Goal: Information Seeking & Learning: Learn about a topic

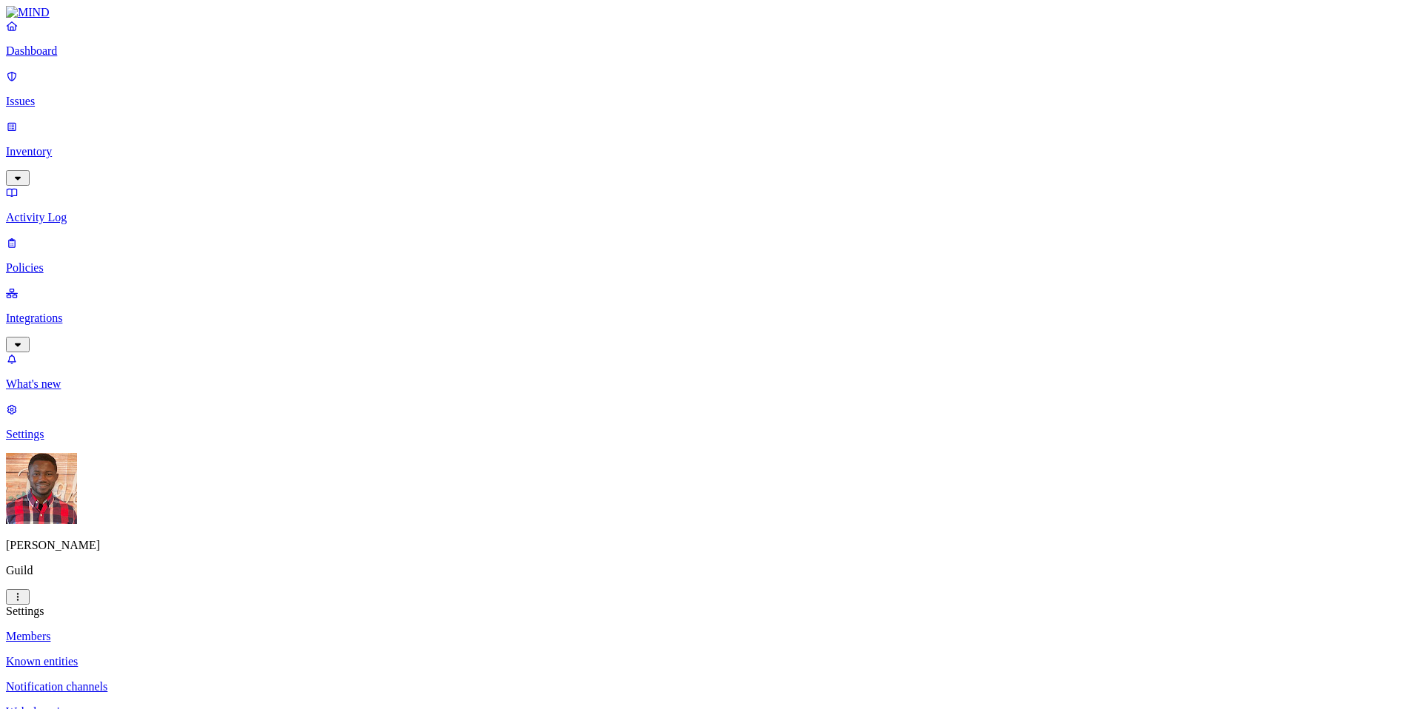
click at [213, 630] on p "Members" at bounding box center [711, 636] width 1410 height 13
click at [70, 95] on p "Issues" at bounding box center [711, 101] width 1410 height 13
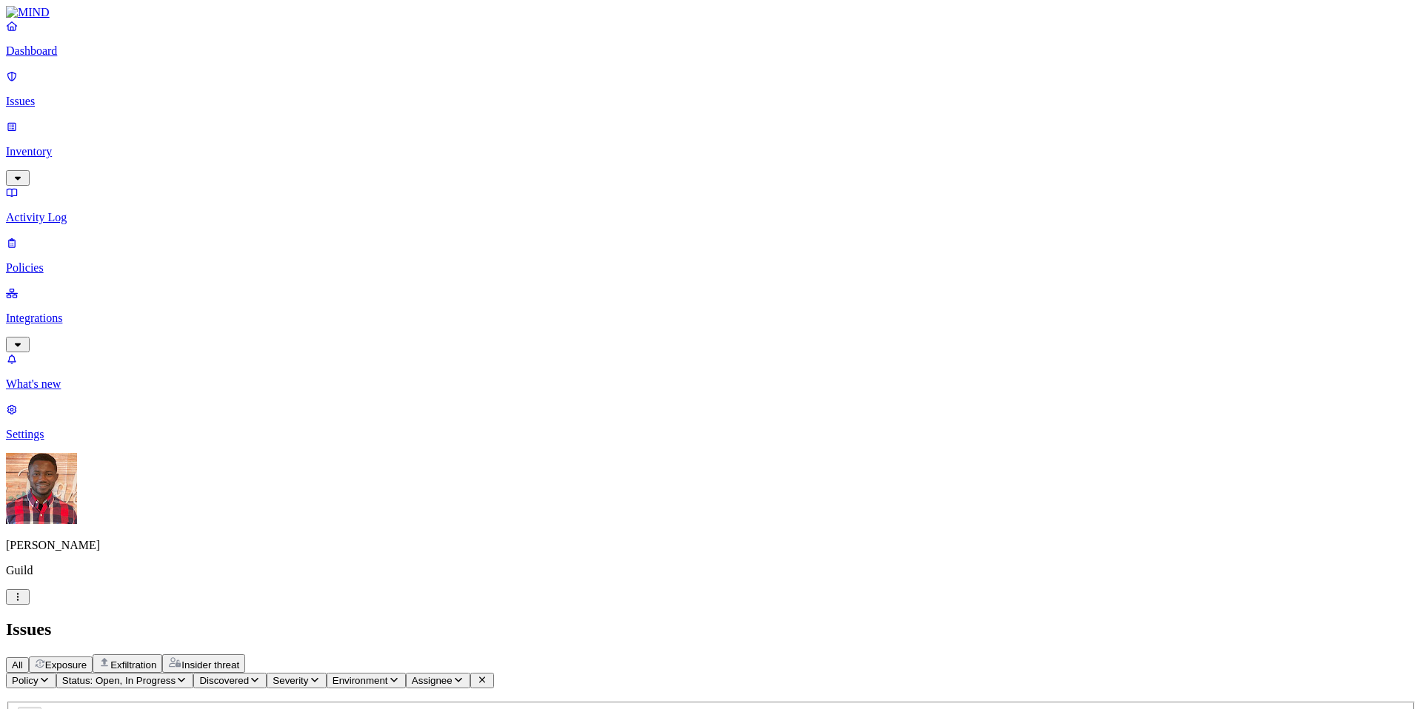
click at [50, 675] on icon "button" at bounding box center [45, 680] width 12 height 10
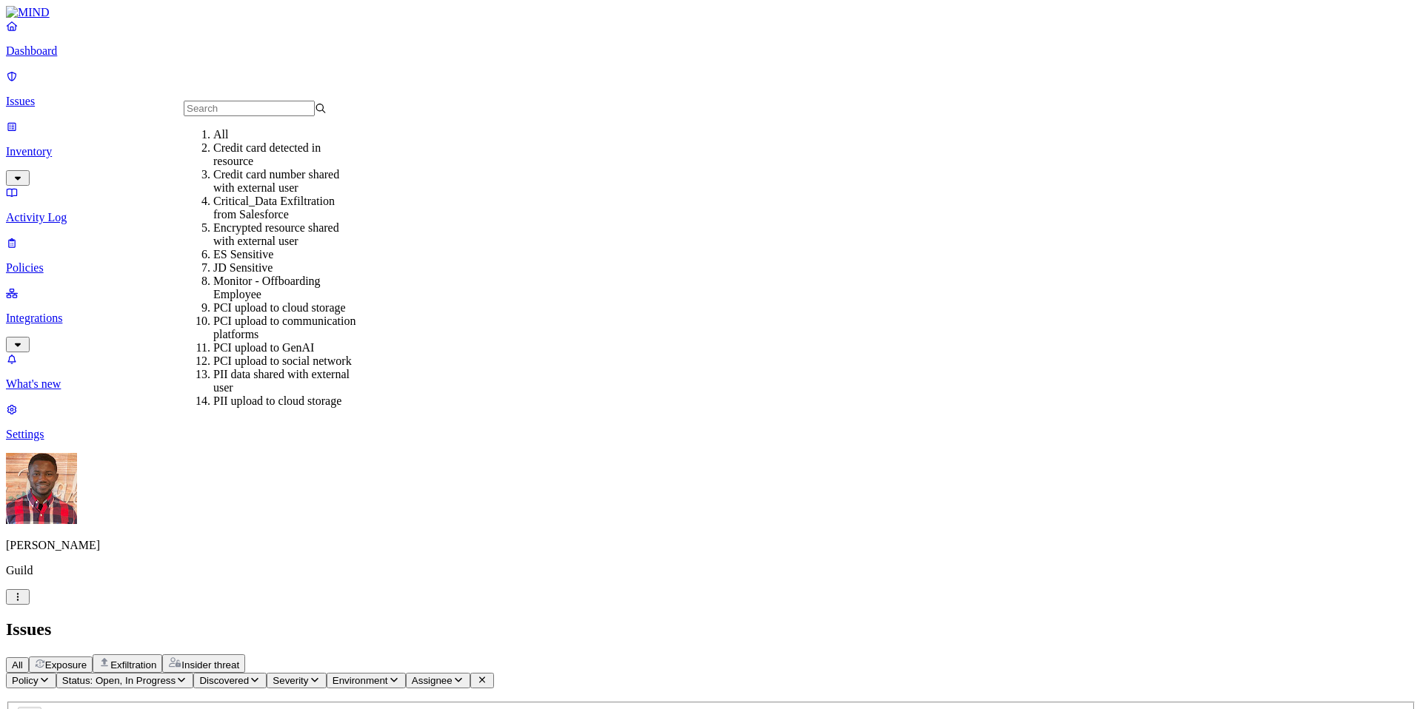
click at [221, 141] on div "All" at bounding box center [284, 134] width 143 height 13
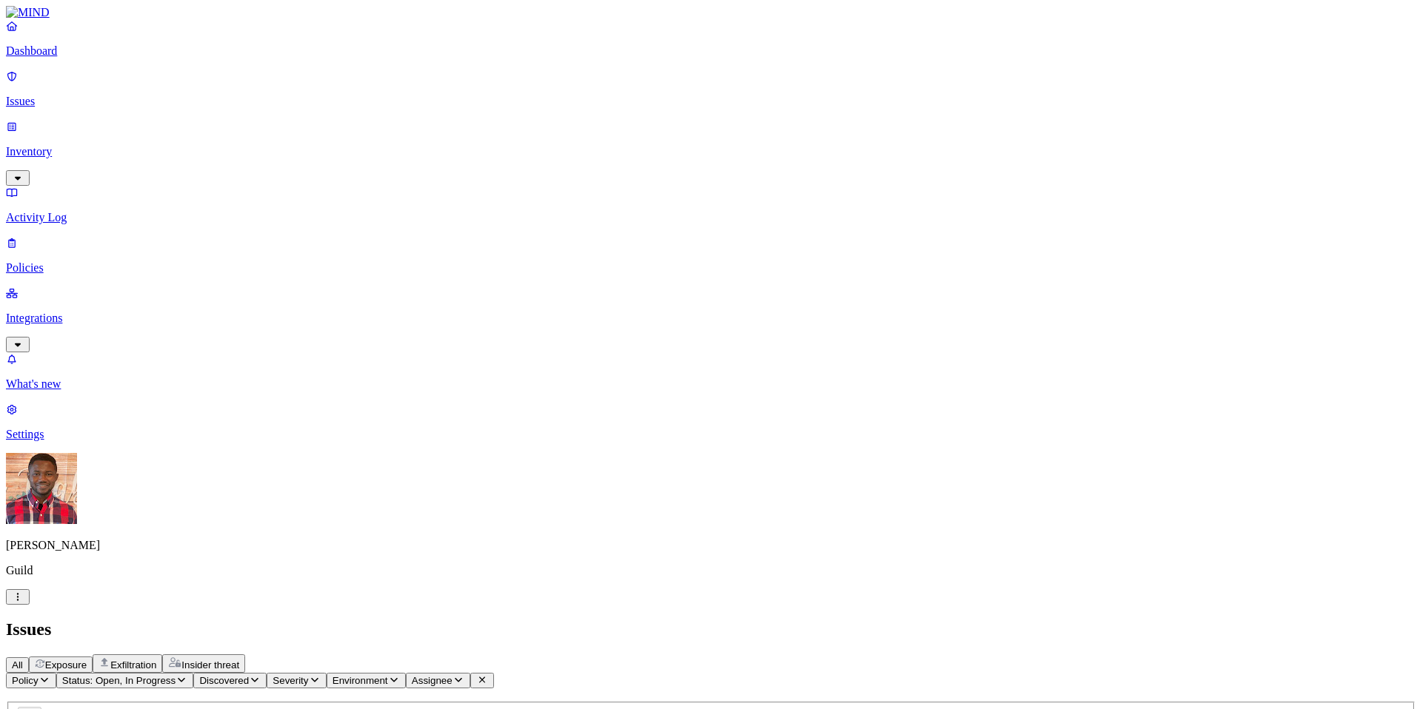
click at [87, 660] on span "Exposure" at bounding box center [65, 665] width 41 height 11
click at [156, 660] on span "Exfiltration" at bounding box center [133, 665] width 46 height 11
click at [239, 660] on span "Insider threat" at bounding box center [210, 665] width 58 height 11
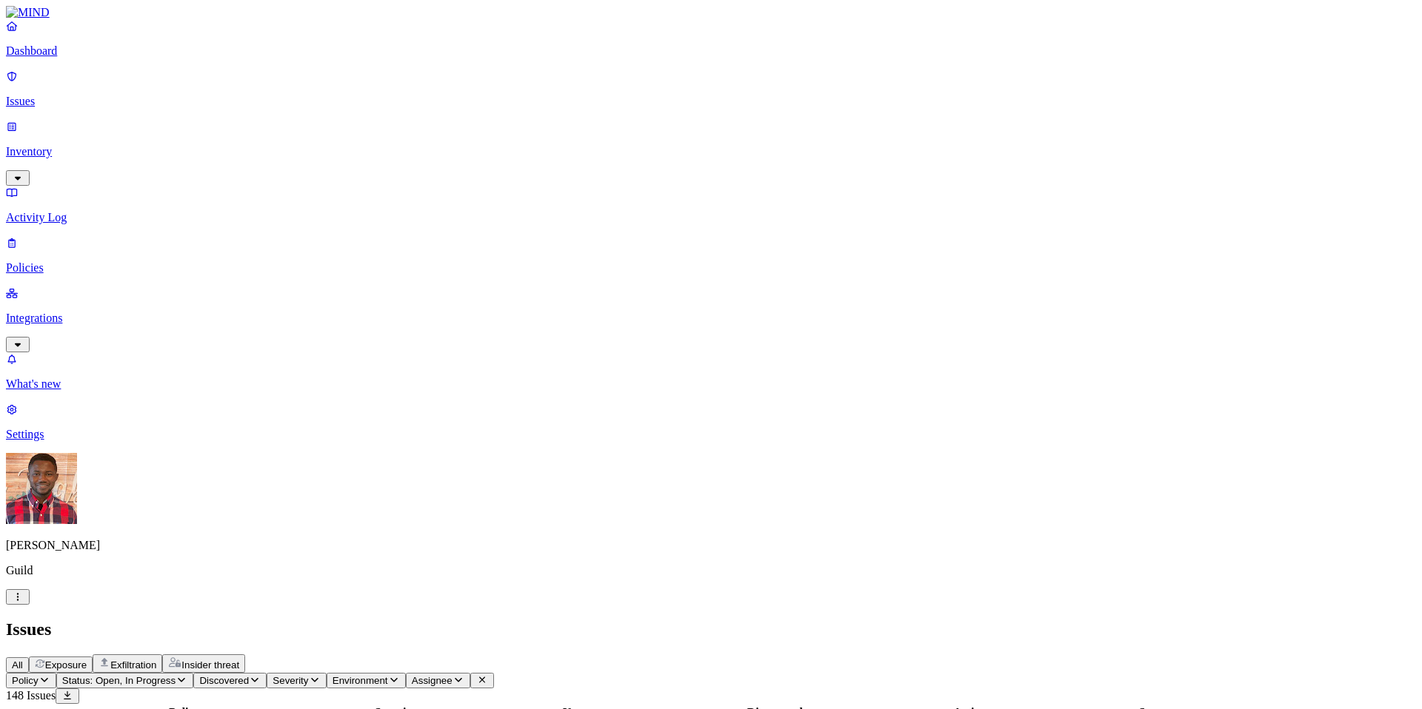
click at [464, 675] on icon "button" at bounding box center [458, 680] width 12 height 10
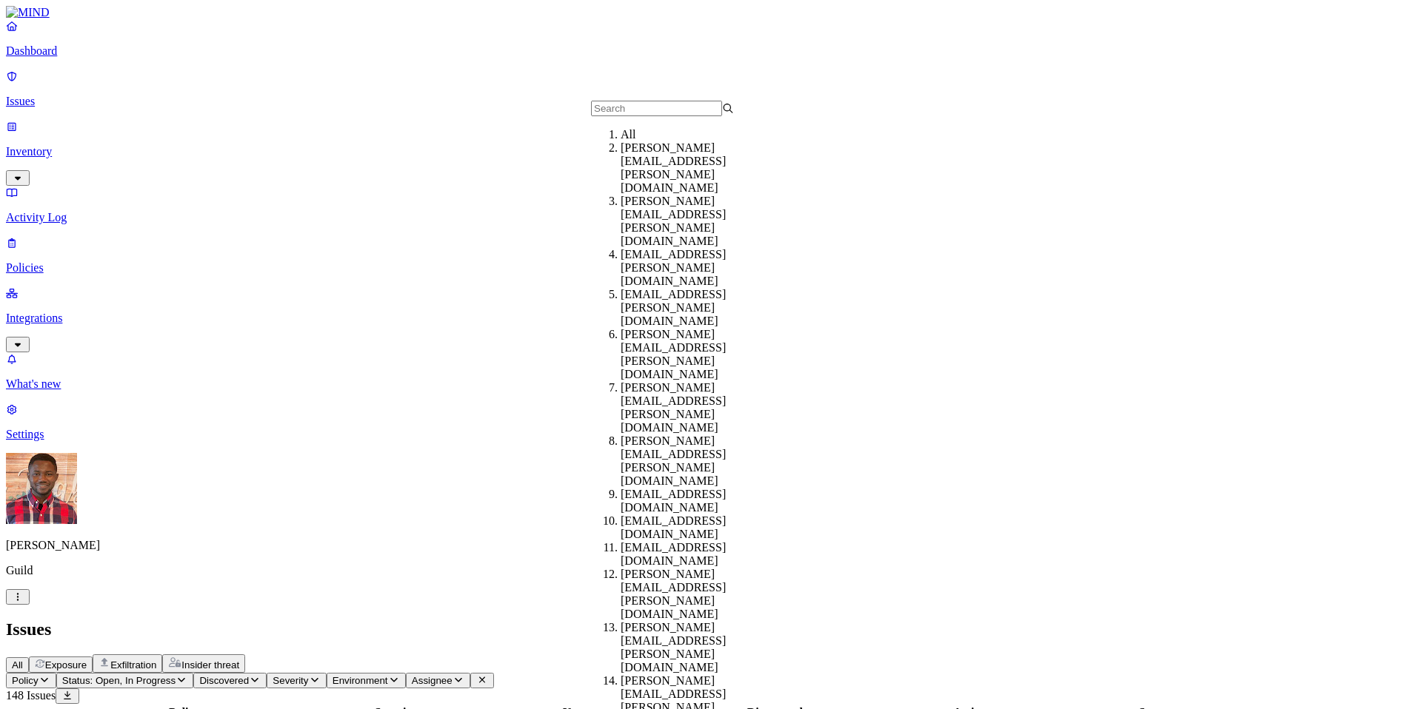
click at [640, 141] on div "All" at bounding box center [692, 134] width 143 height 13
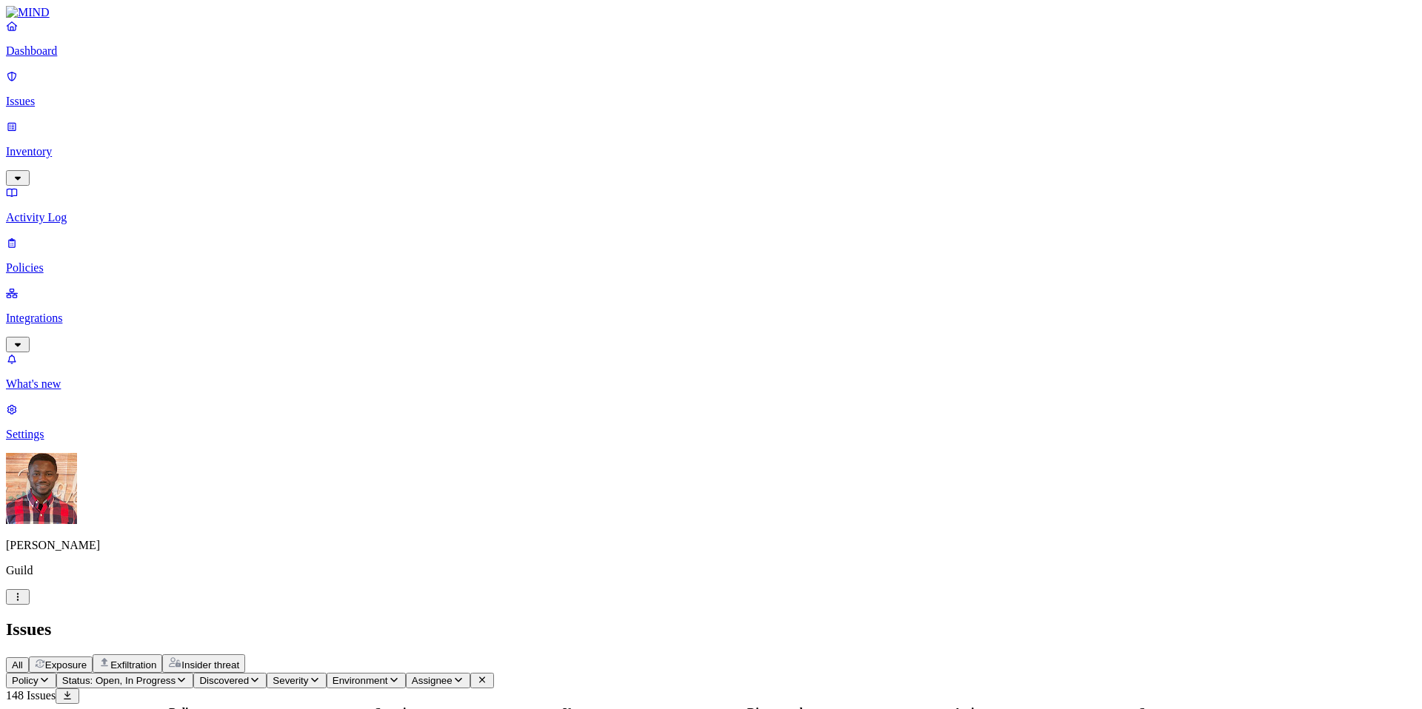
click at [740, 673] on header "Policy Status: Open, In Progress Discovered Severity Environment Assignee 148 I…" at bounding box center [711, 688] width 1410 height 31
click at [308, 675] on span "Severity" at bounding box center [290, 680] width 36 height 11
click at [475, 121] on button "button" at bounding box center [481, 123] width 12 height 4
click at [475, 114] on button "button" at bounding box center [481, 121] width 12 height 16
click at [187, 675] on icon "button" at bounding box center [181, 680] width 12 height 10
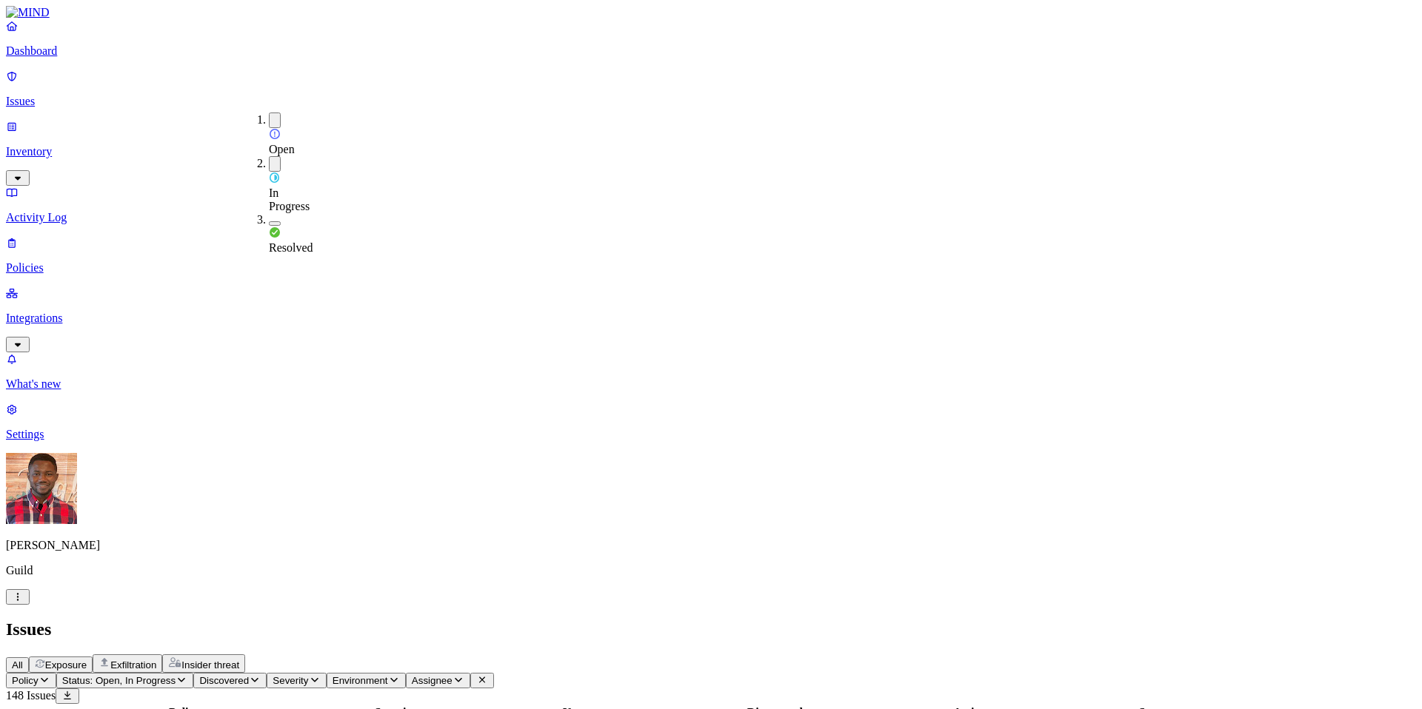
click at [310, 241] on span "Resolved" at bounding box center [291, 247] width 44 height 13
click at [816, 620] on h2 "Issues" at bounding box center [711, 630] width 1410 height 20
click at [372, 673] on button "Severity" at bounding box center [342, 681] width 59 height 16
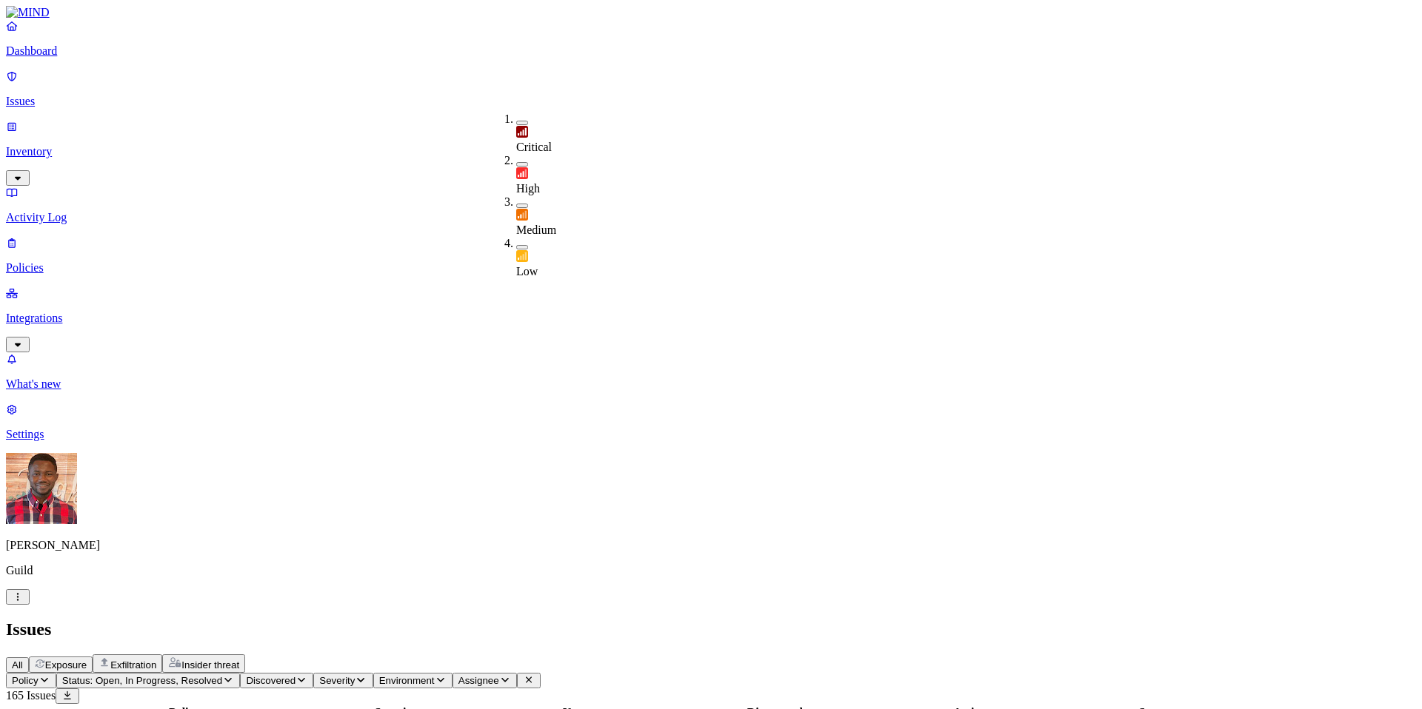
click at [516, 121] on button "button" at bounding box center [522, 123] width 12 height 4
click at [516, 117] on button "button" at bounding box center [522, 121] width 12 height 16
click at [864, 655] on div "All Exposure Exfiltration Insider threat" at bounding box center [711, 664] width 1410 height 19
click at [234, 675] on icon "button" at bounding box center [228, 680] width 12 height 10
click at [269, 213] on button "button" at bounding box center [275, 221] width 12 height 16
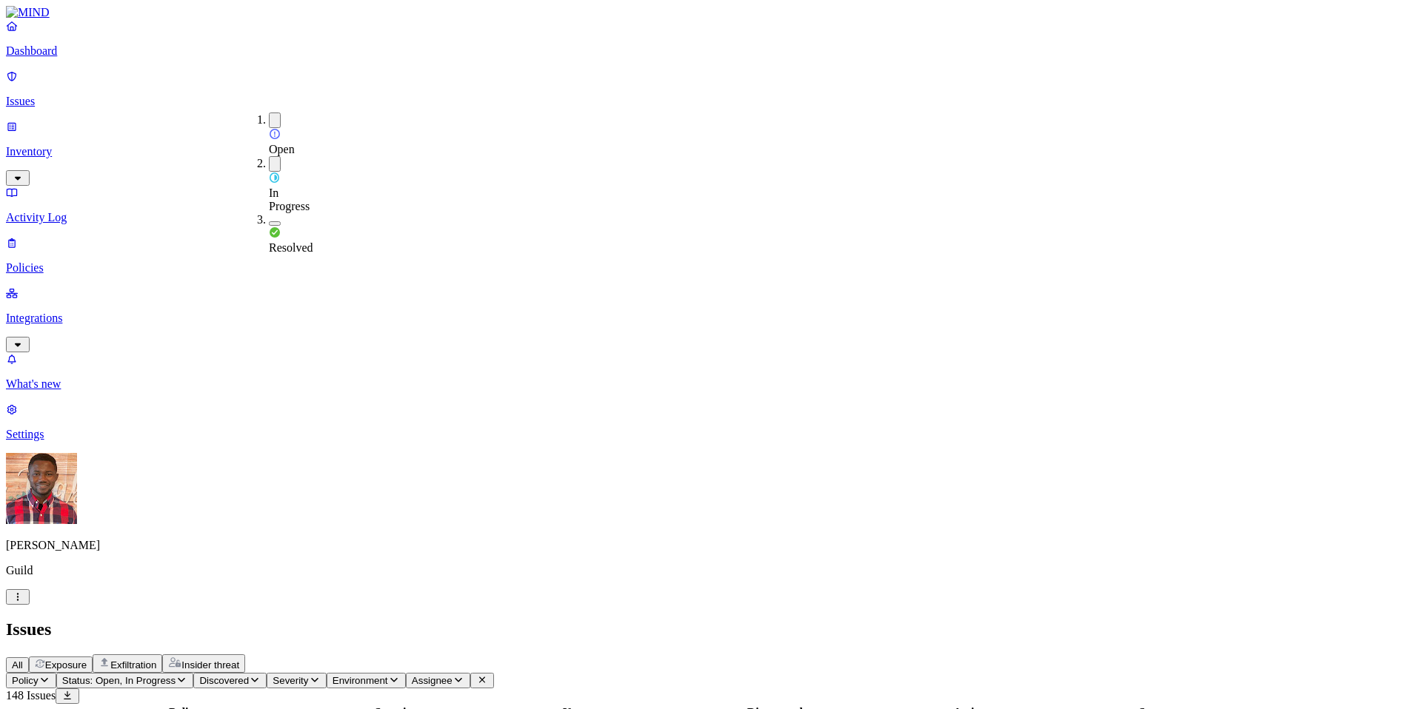
click at [906, 620] on div "Issues" at bounding box center [711, 630] width 1410 height 20
